Goal: Check status: Check status

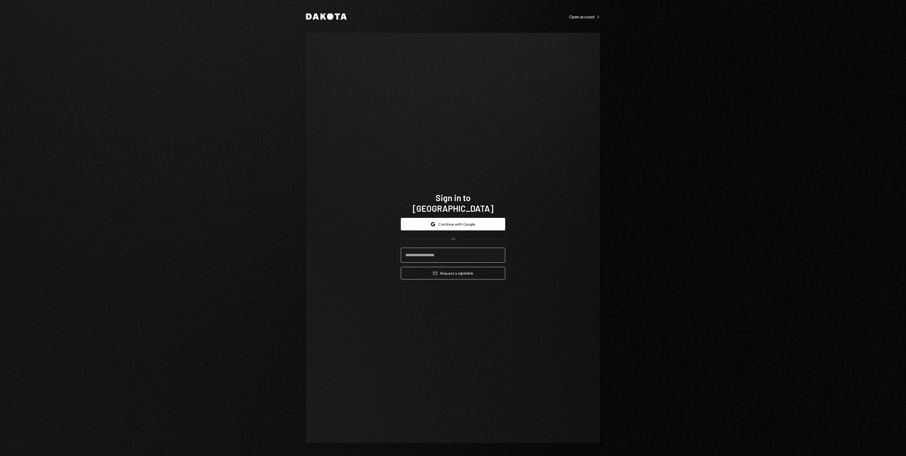
click at [452, 252] on input "email" at bounding box center [453, 255] width 104 height 15
type input "**********"
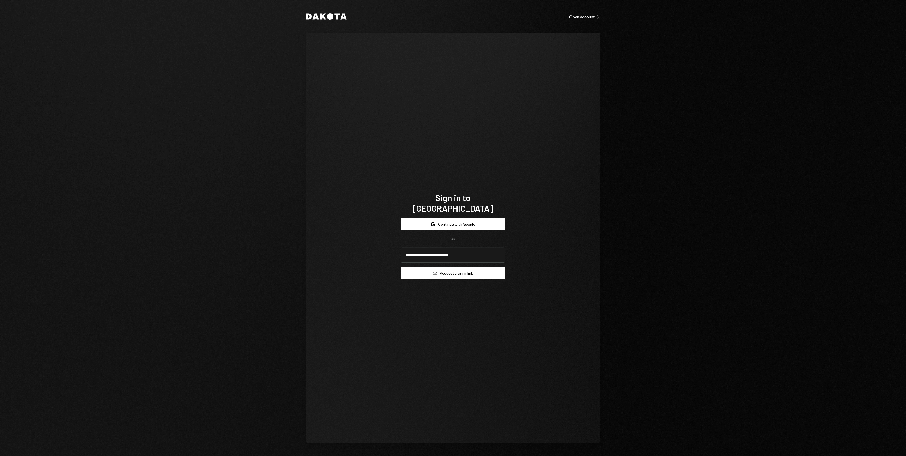
click at [456, 267] on button "Email Request a sign in link" at bounding box center [453, 273] width 104 height 13
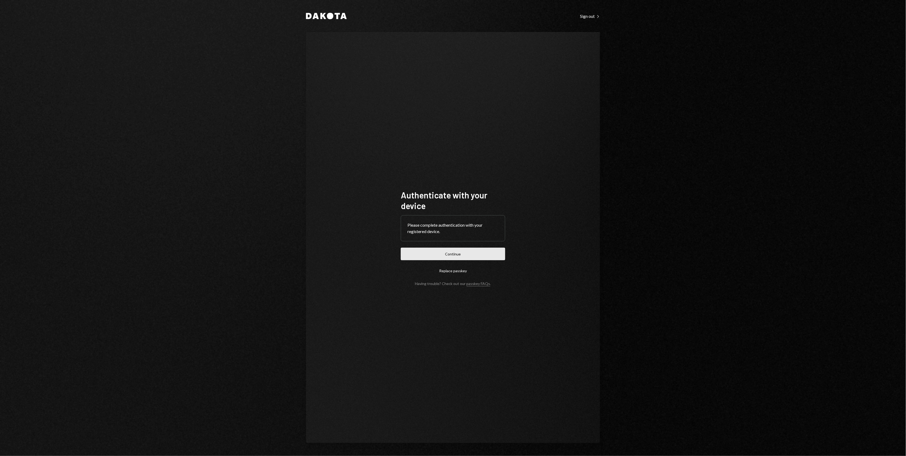
click at [465, 257] on button "Continue" at bounding box center [453, 254] width 104 height 13
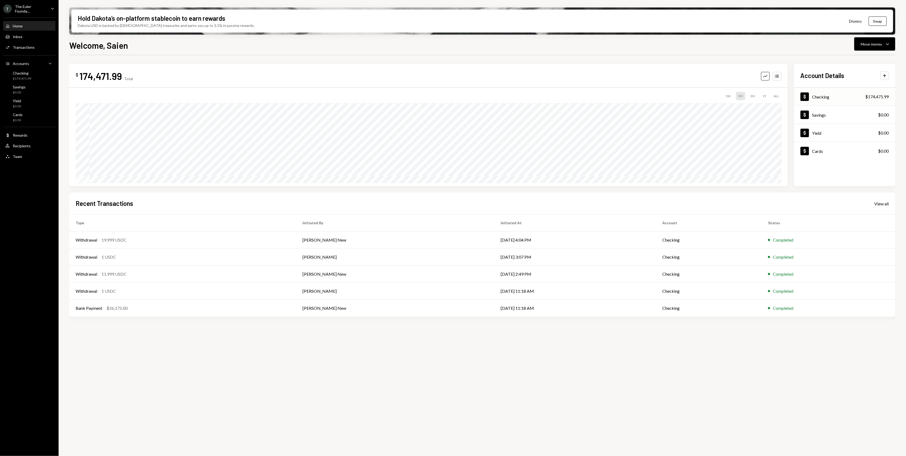
click at [851, 93] on div "Dollar Checking $174,471.99" at bounding box center [845, 96] width 101 height 17
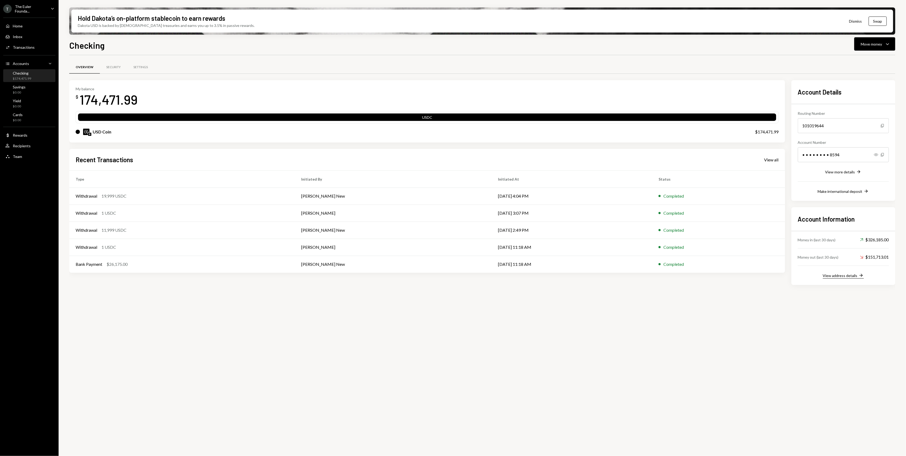
click at [842, 274] on div "View address details" at bounding box center [840, 275] width 35 height 5
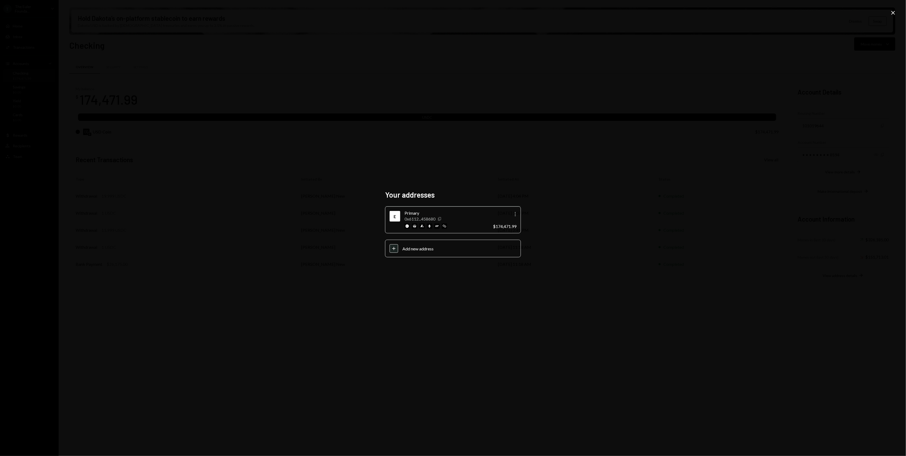
click at [442, 218] on icon "Copy" at bounding box center [440, 219] width 4 height 4
